Goal: Information Seeking & Learning: Find specific fact

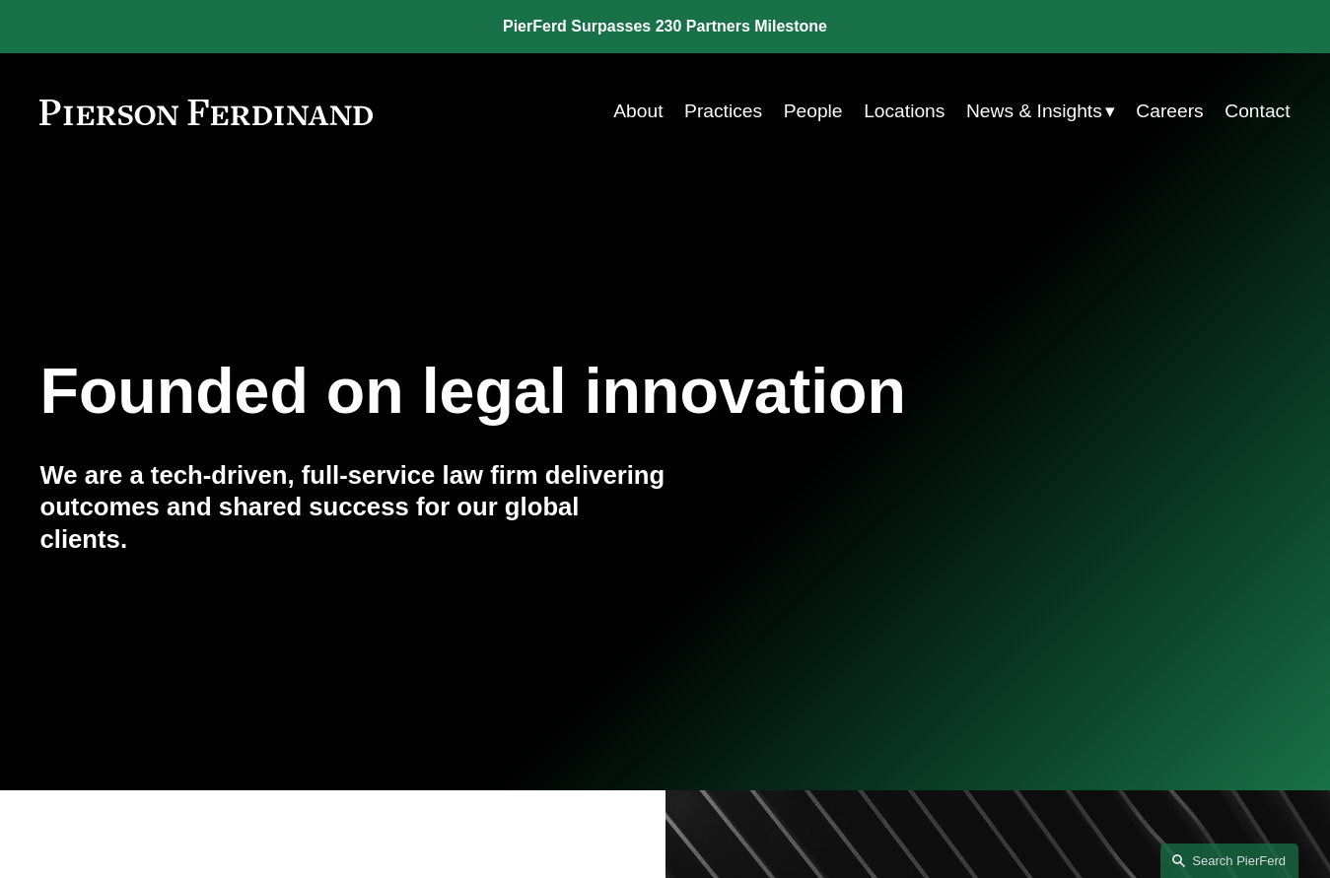
click at [797, 105] on link "People" at bounding box center [813, 111] width 59 height 37
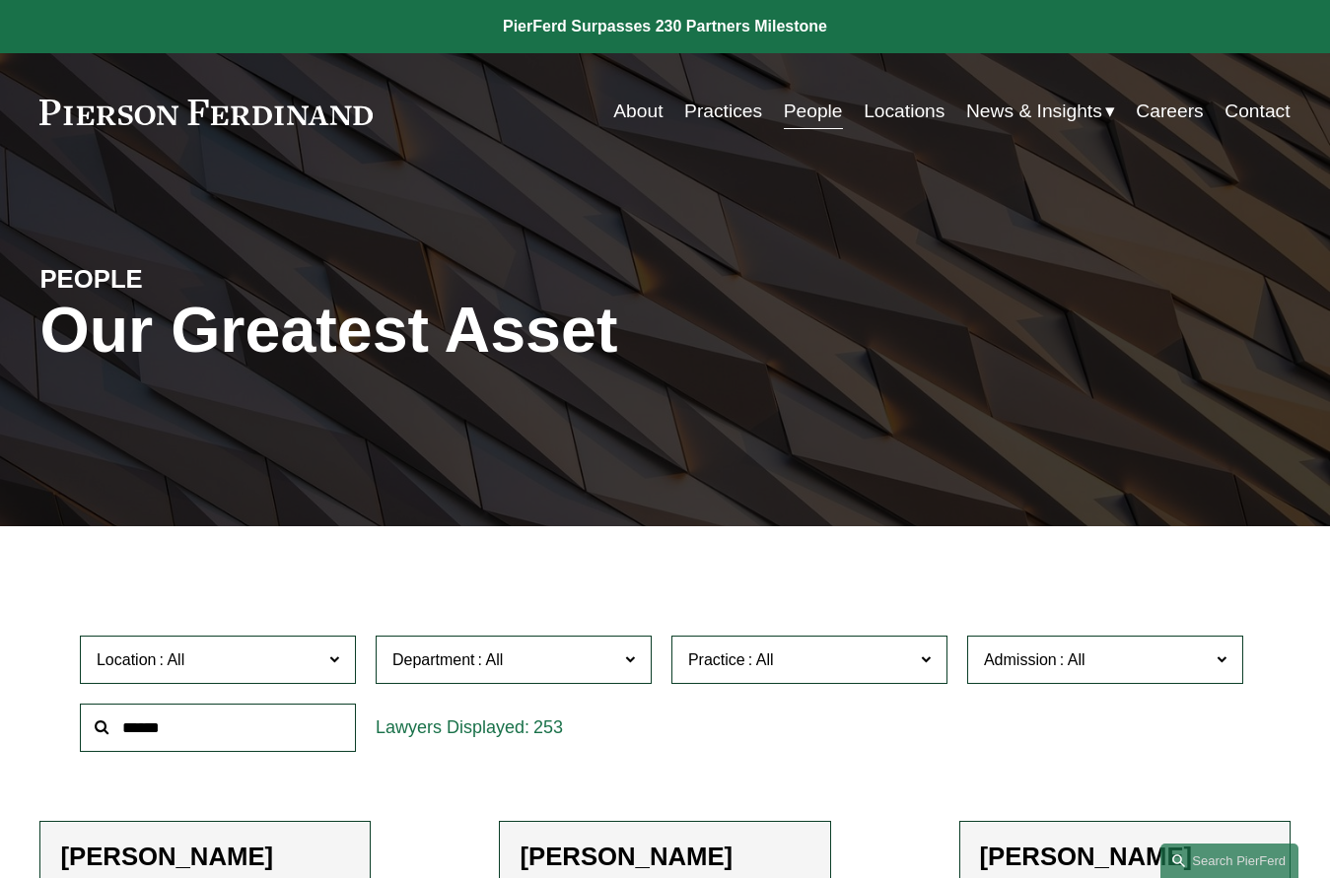
click at [272, 716] on input "text" at bounding box center [218, 728] width 276 height 48
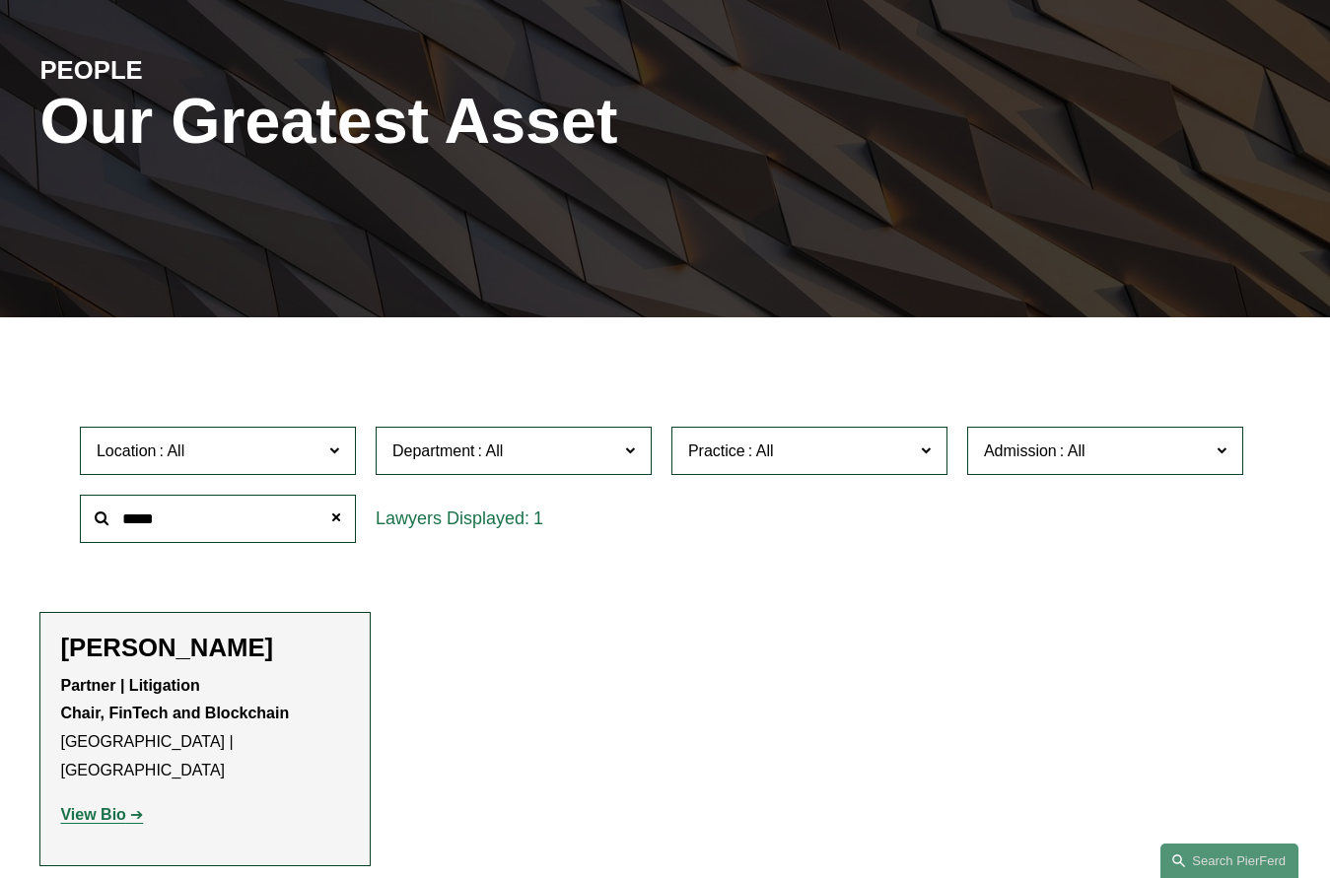
scroll to position [296, 0]
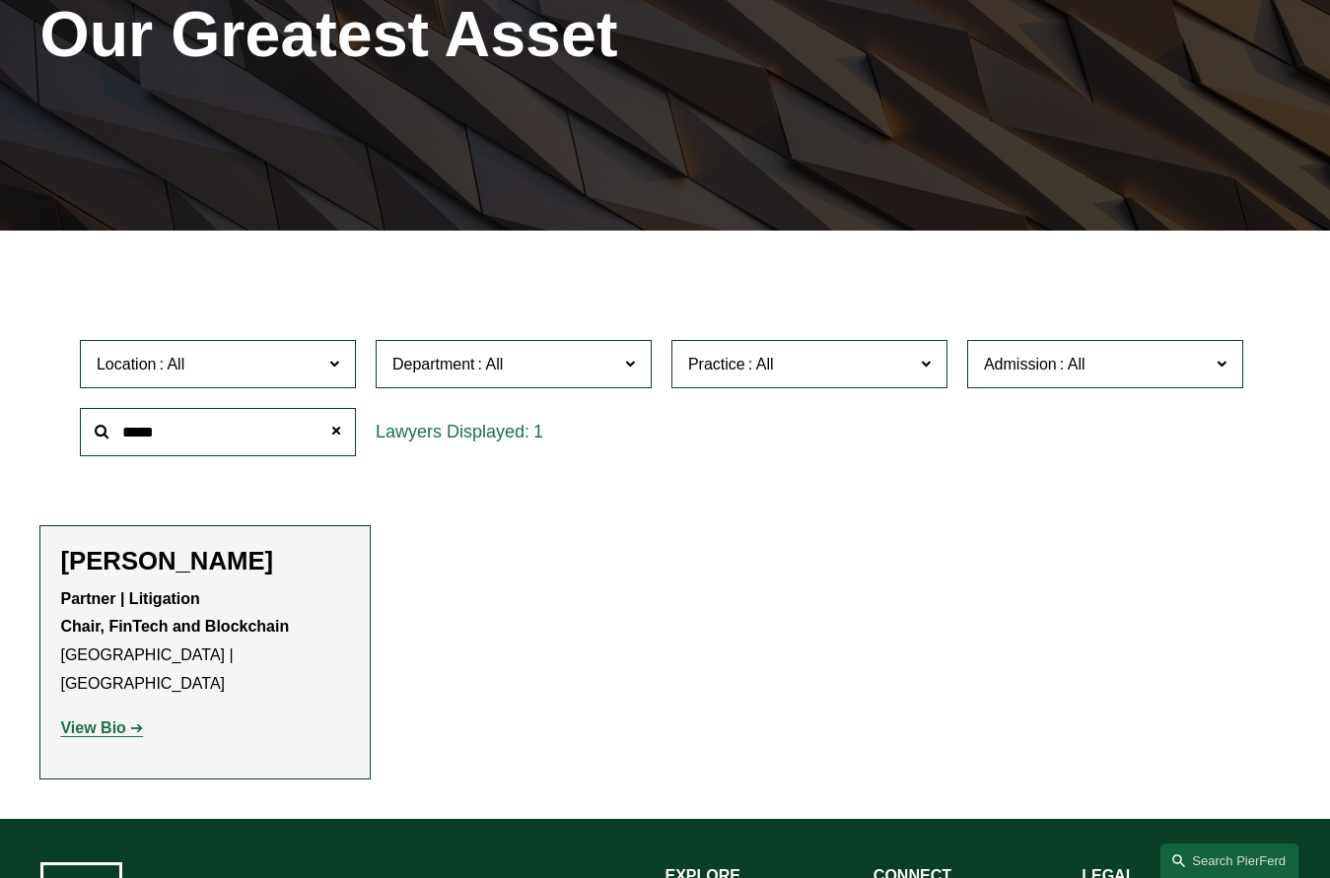
type input "*****"
click at [93, 720] on strong "View Bio" at bounding box center [92, 728] width 65 height 17
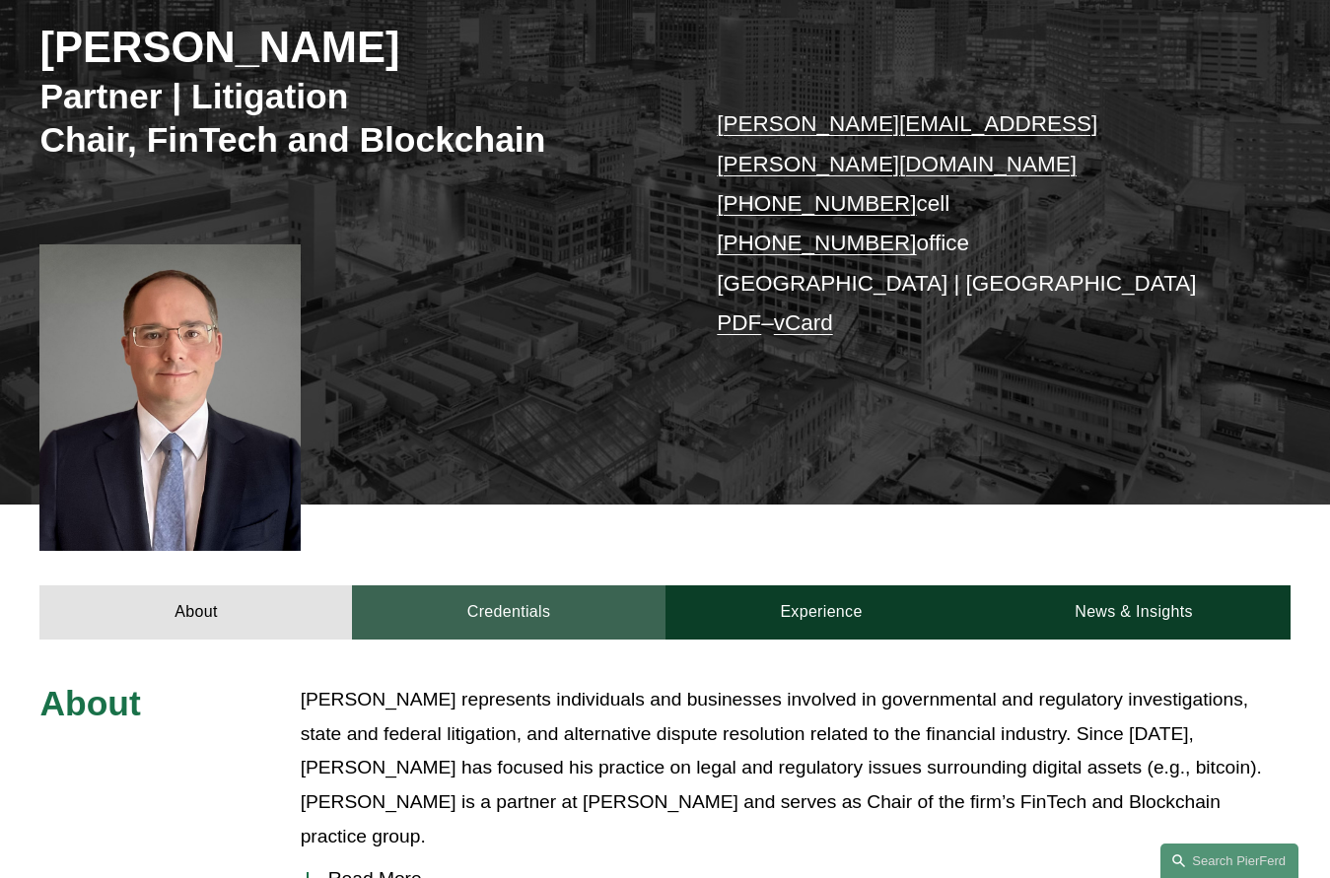
scroll to position [394, 0]
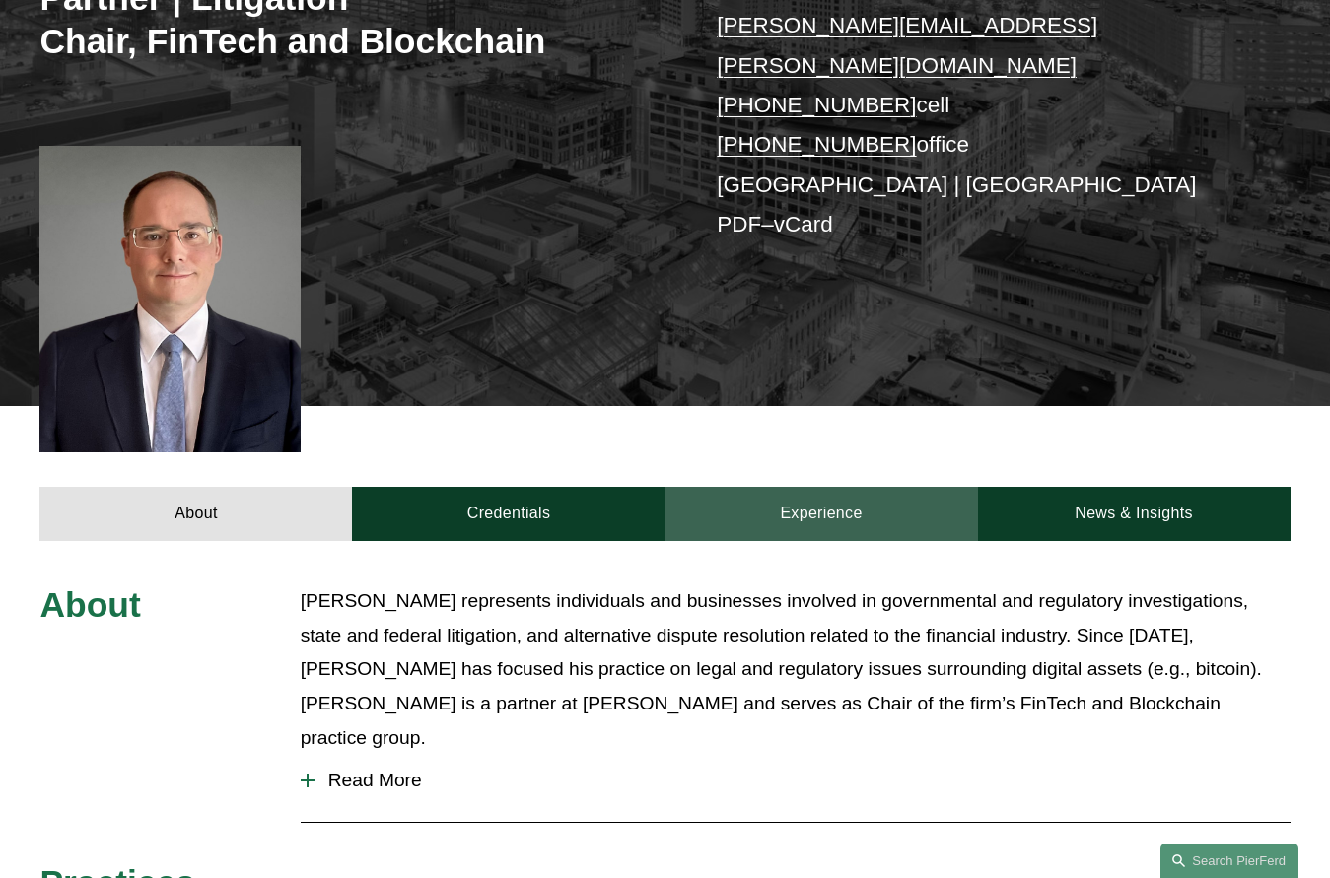
click at [827, 487] on link "Experience" at bounding box center [822, 514] width 313 height 54
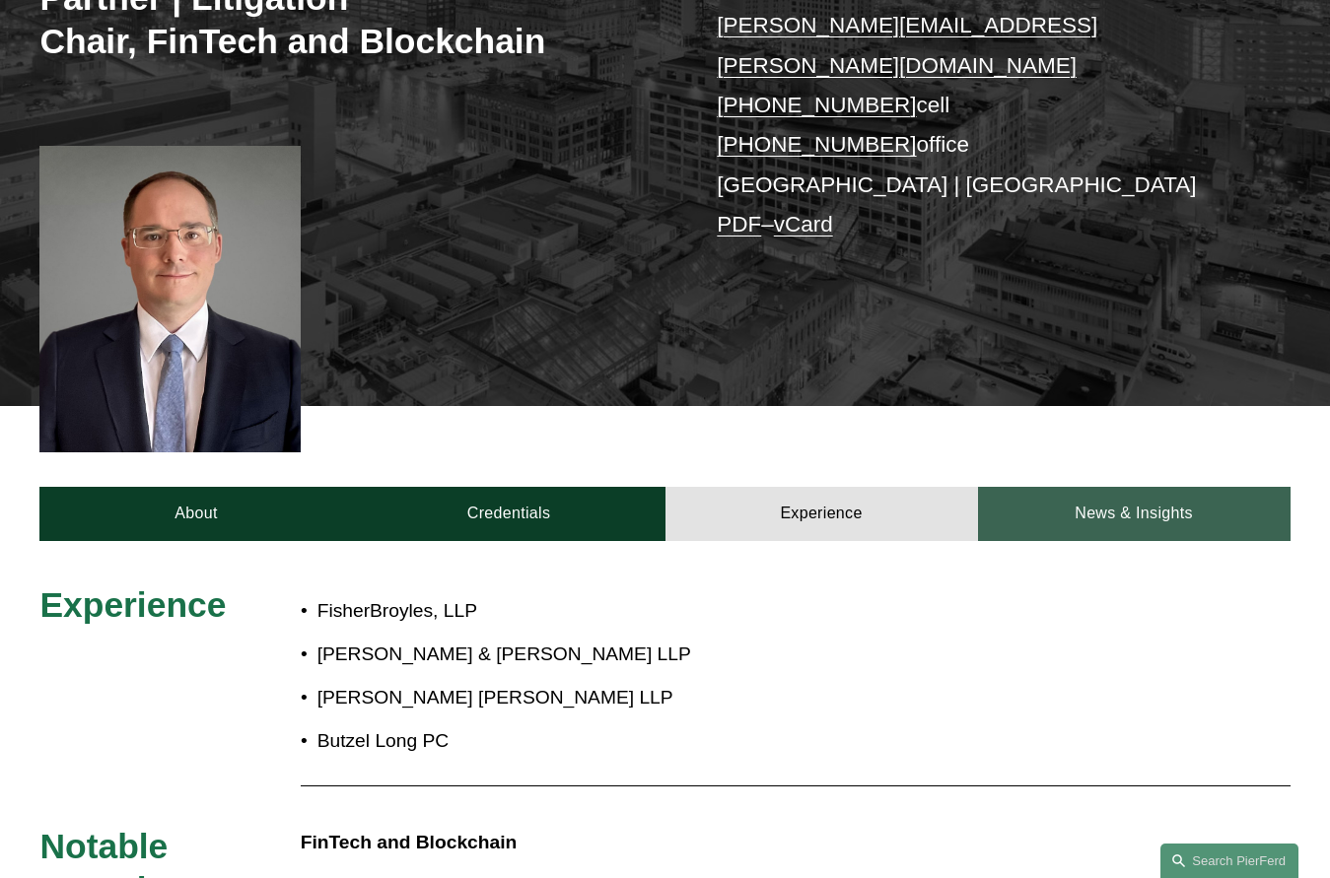
click at [1103, 487] on link "News & Insights" at bounding box center [1134, 514] width 313 height 54
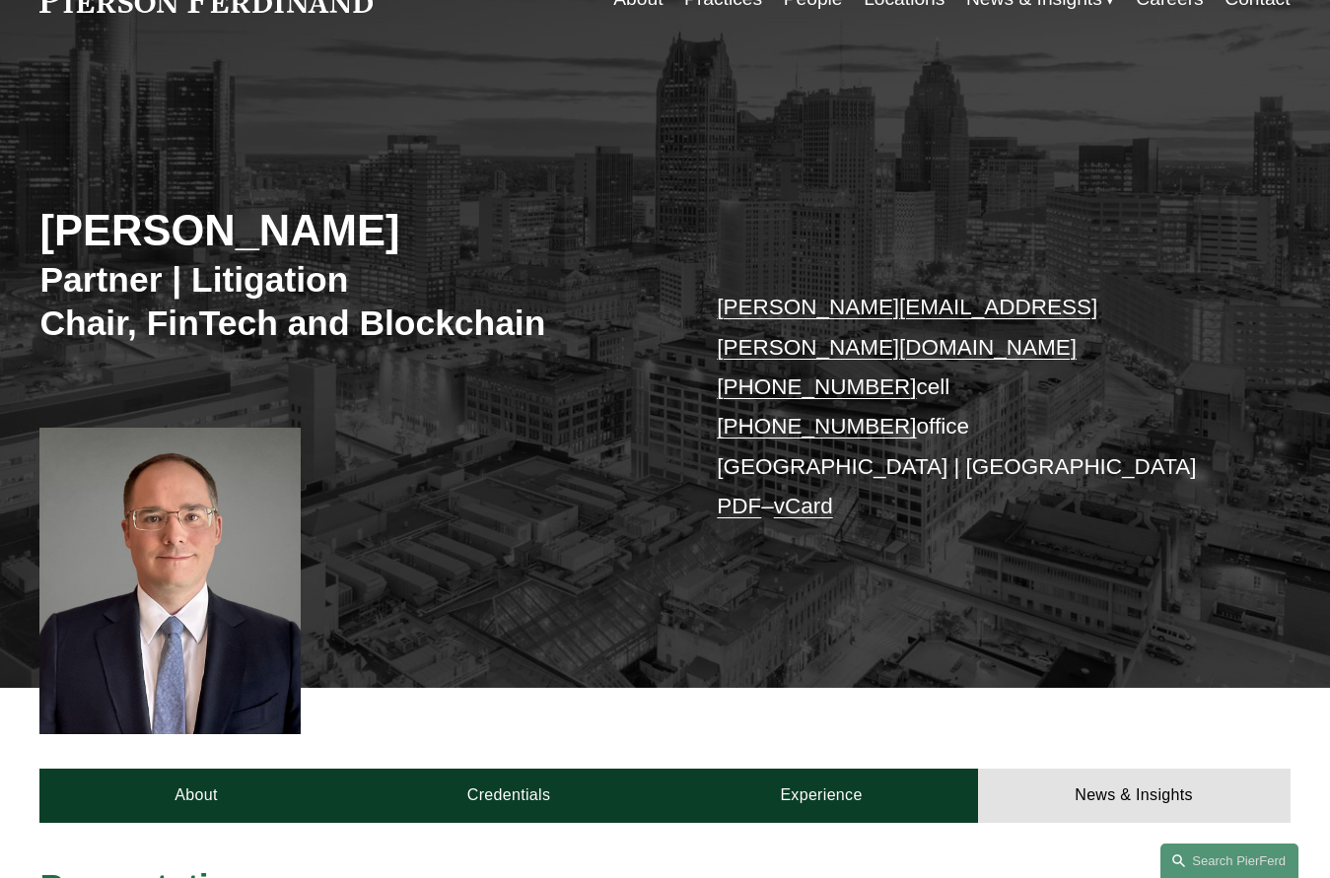
scroll to position [197, 0]
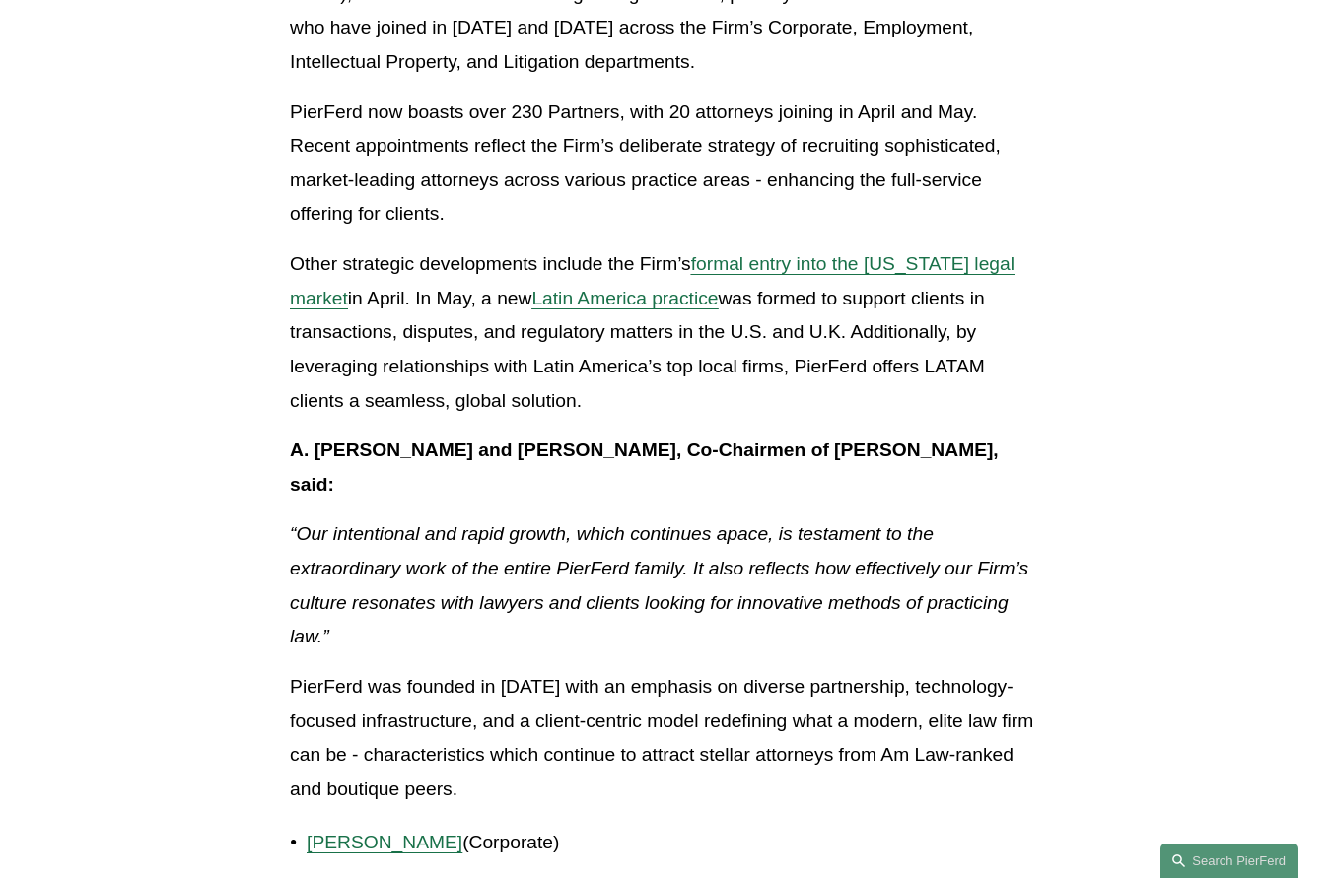
scroll to position [887, 0]
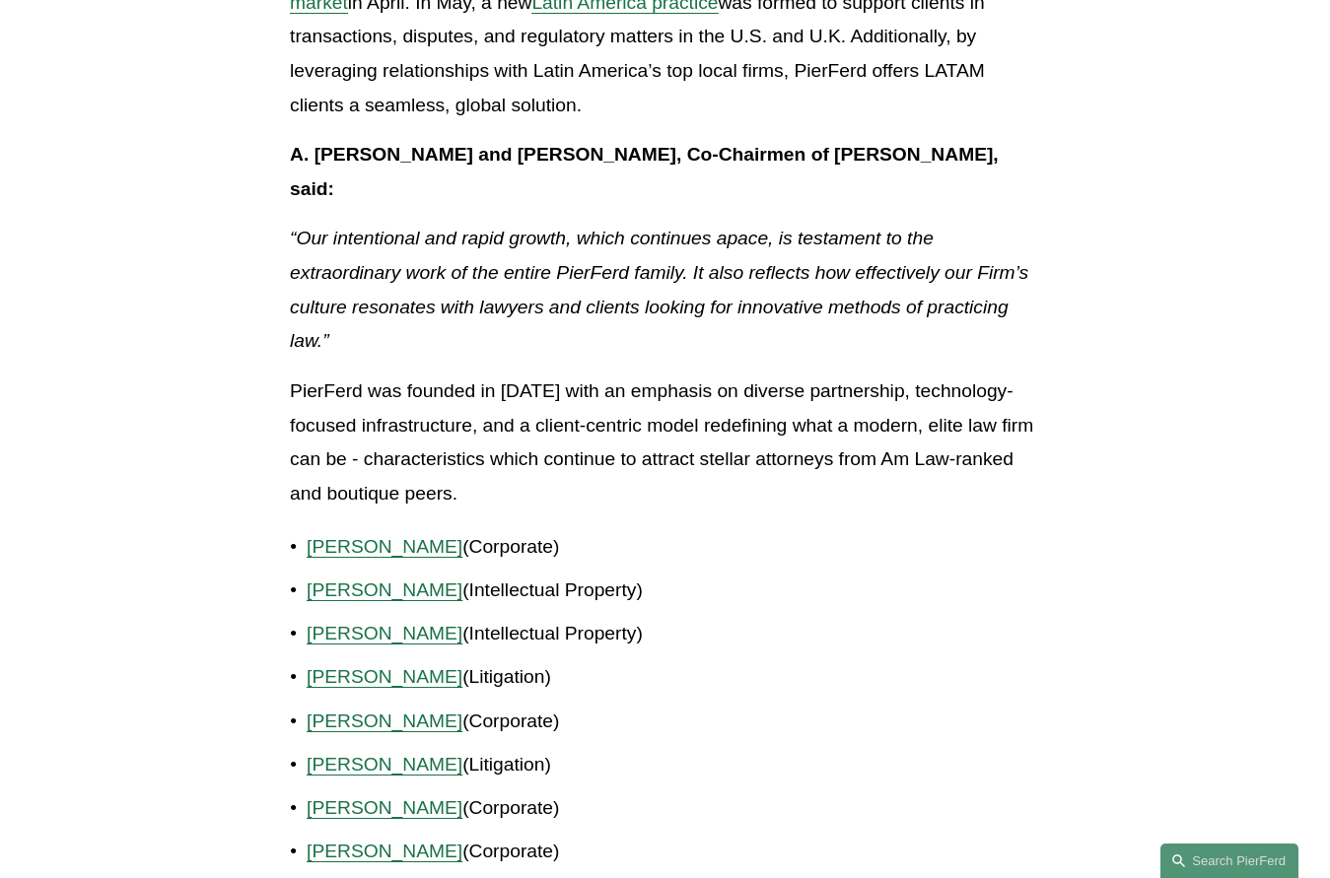
click at [317, 260] on p "“Our intentional and rapid growth, which continues apace, is testament to the e…" at bounding box center [665, 290] width 750 height 137
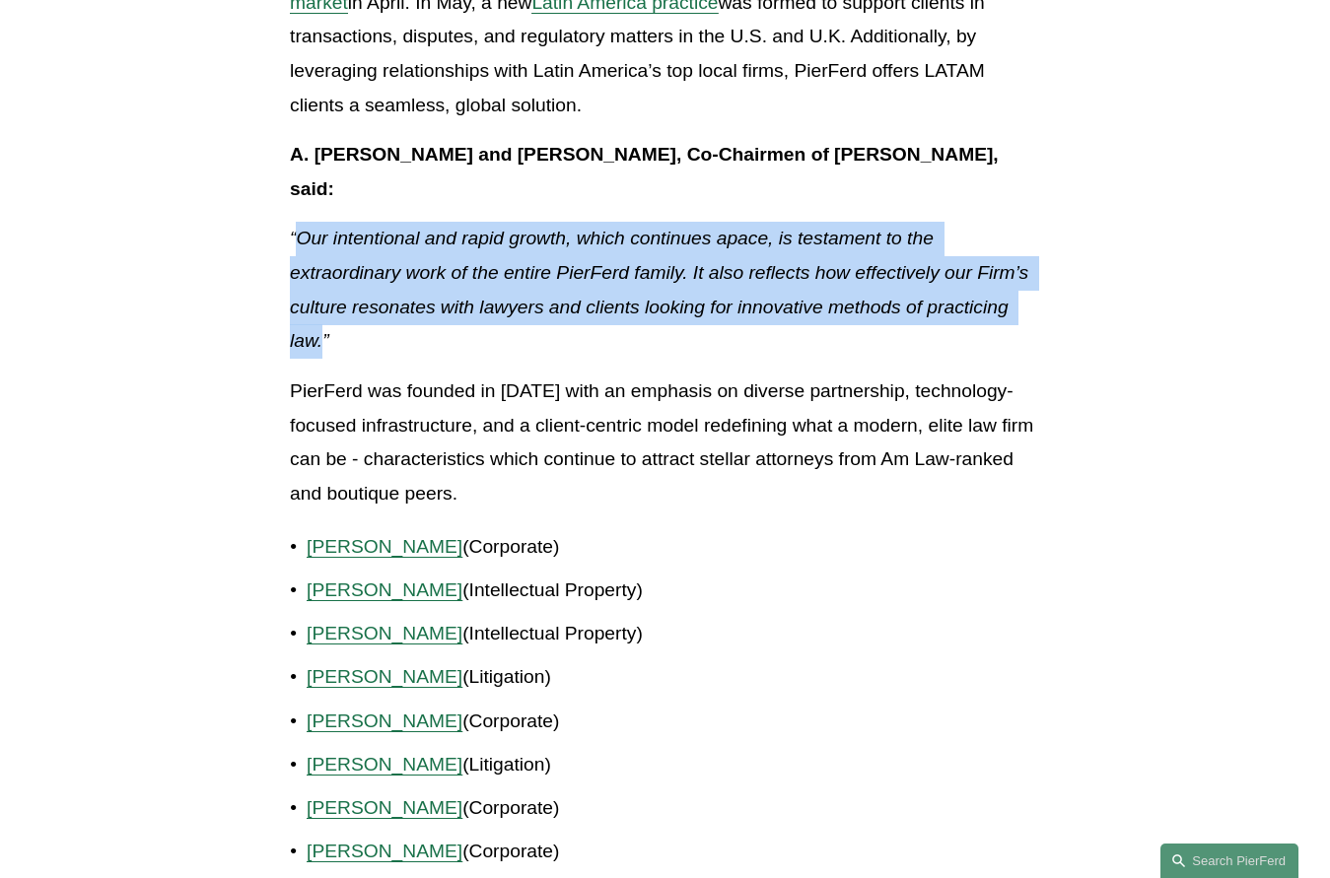
drag, startPoint x: 301, startPoint y: 237, endPoint x: 324, endPoint y: 344, distance: 110.0
click at [324, 344] on em "“Our intentional and rapid growth, which continues apace, is testament to the e…" at bounding box center [661, 289] width 743 height 123
copy em "Our intentional and rapid growth, which continues apace, is testament to the ex…"
